Goal: Navigation & Orientation: Find specific page/section

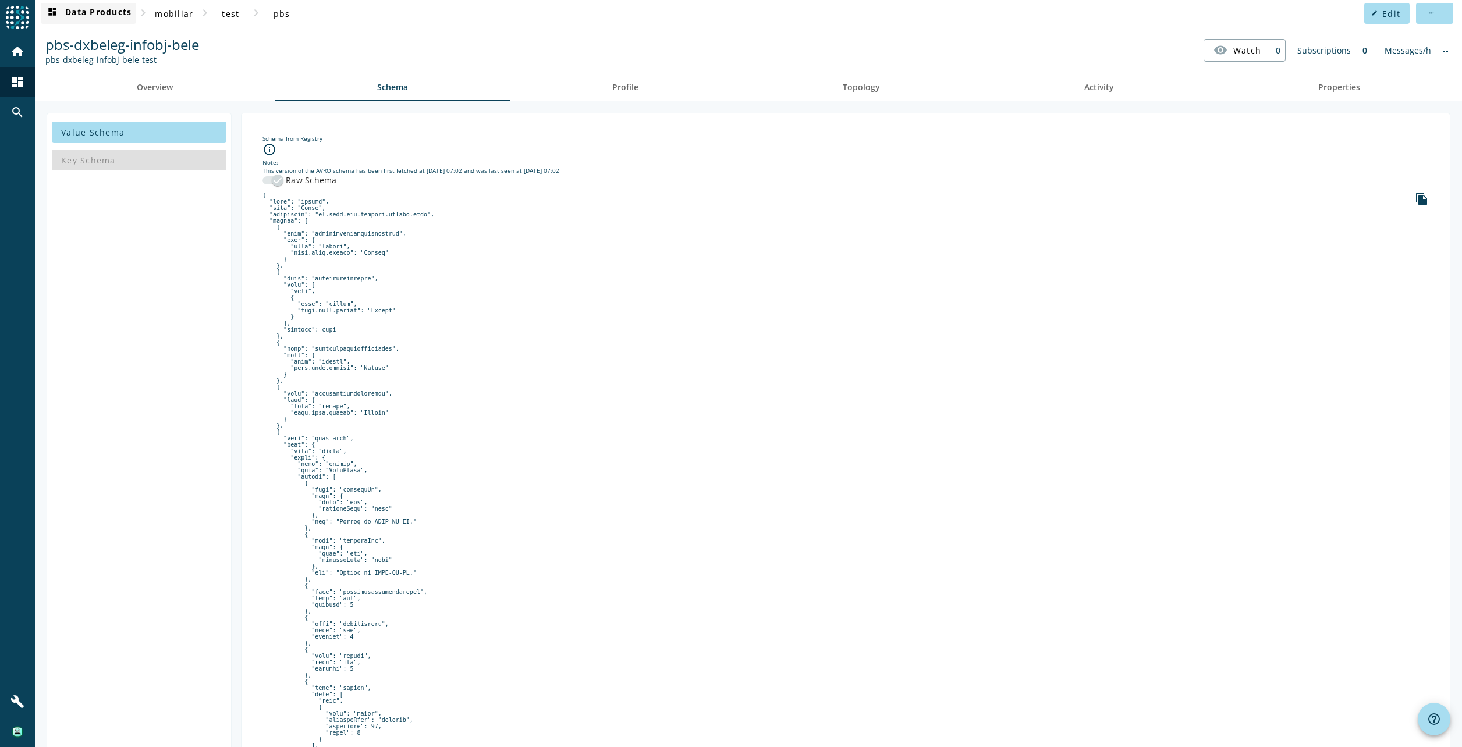
click at [88, 15] on span "dashboard Data Products" at bounding box center [88, 13] width 86 height 14
